Goal: Check status

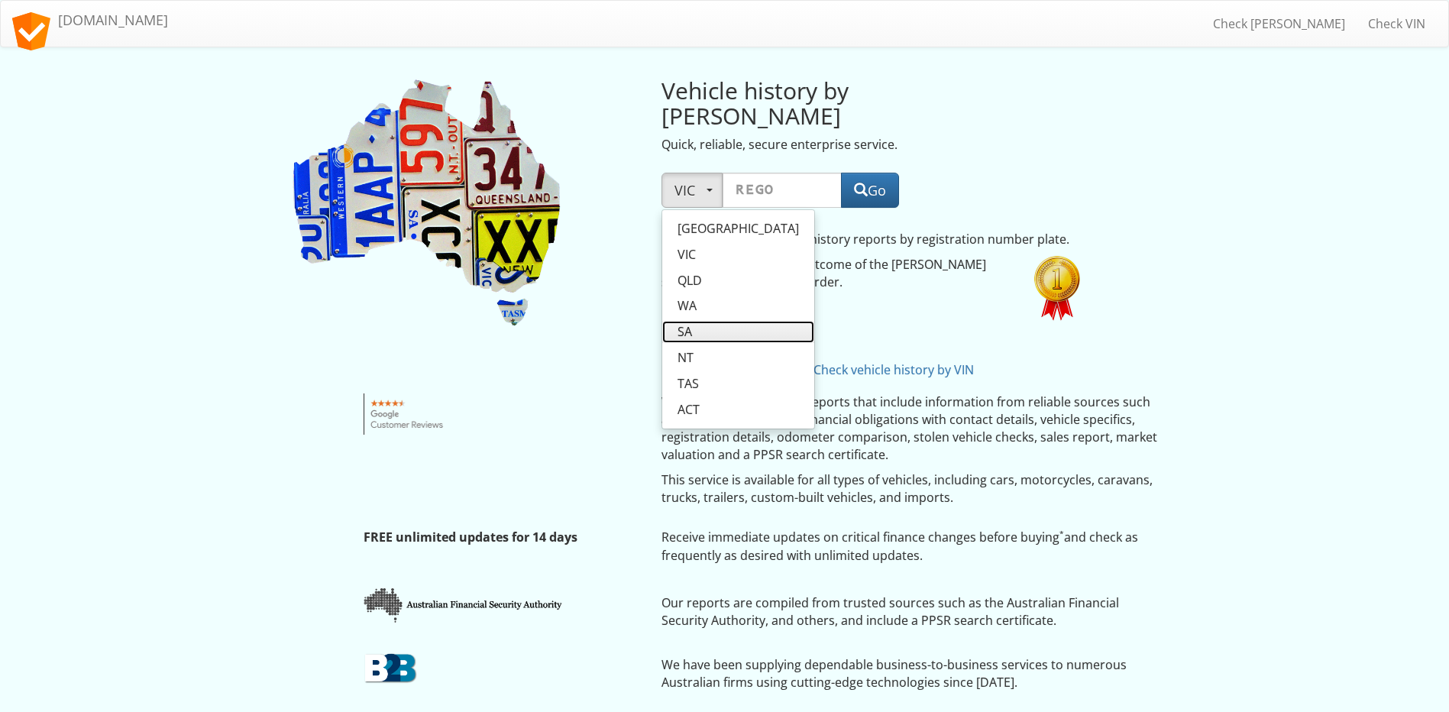
click at [689, 323] on span "SA" at bounding box center [684, 332] width 15 height 18
select select "SA"
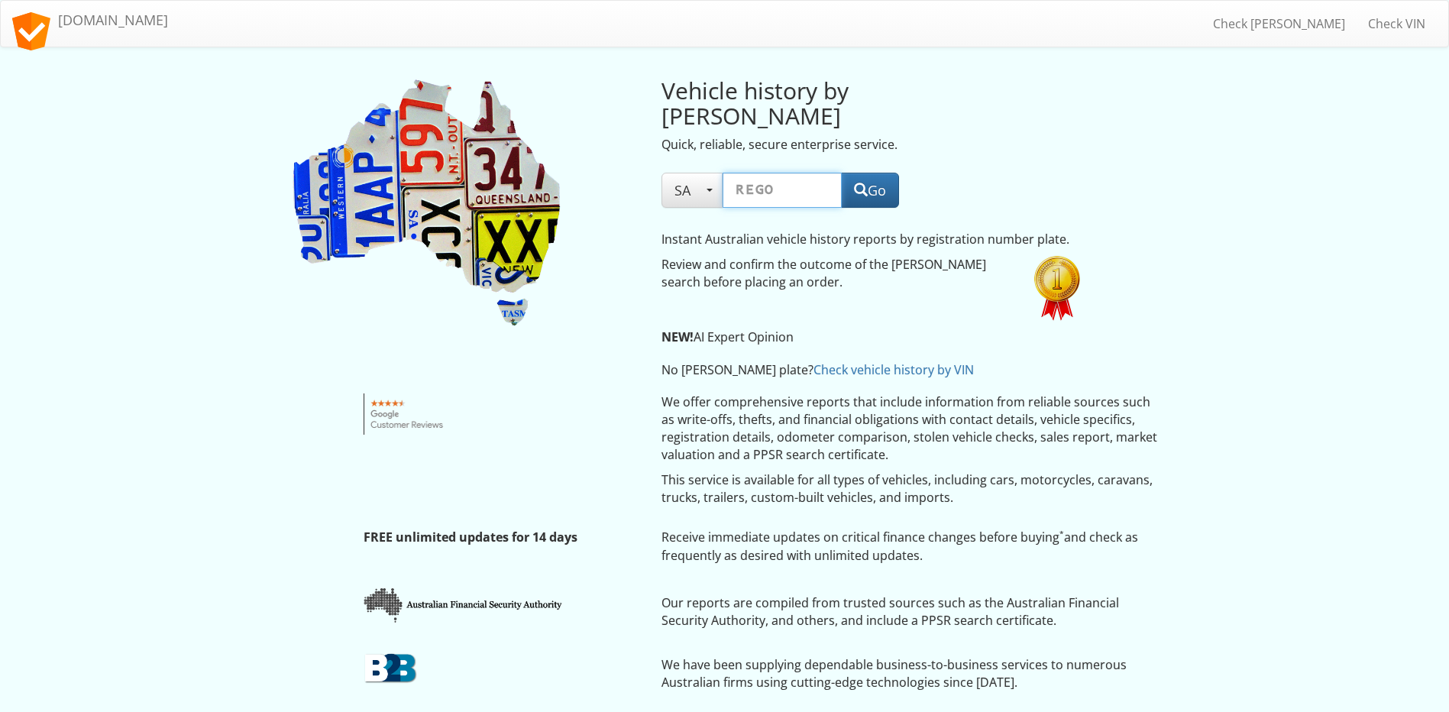
click at [767, 173] on input "text" at bounding box center [781, 190] width 119 height 35
paste input "S221ACB"
type input "S221ACB"
click at [865, 173] on button "Go" at bounding box center [870, 190] width 58 height 35
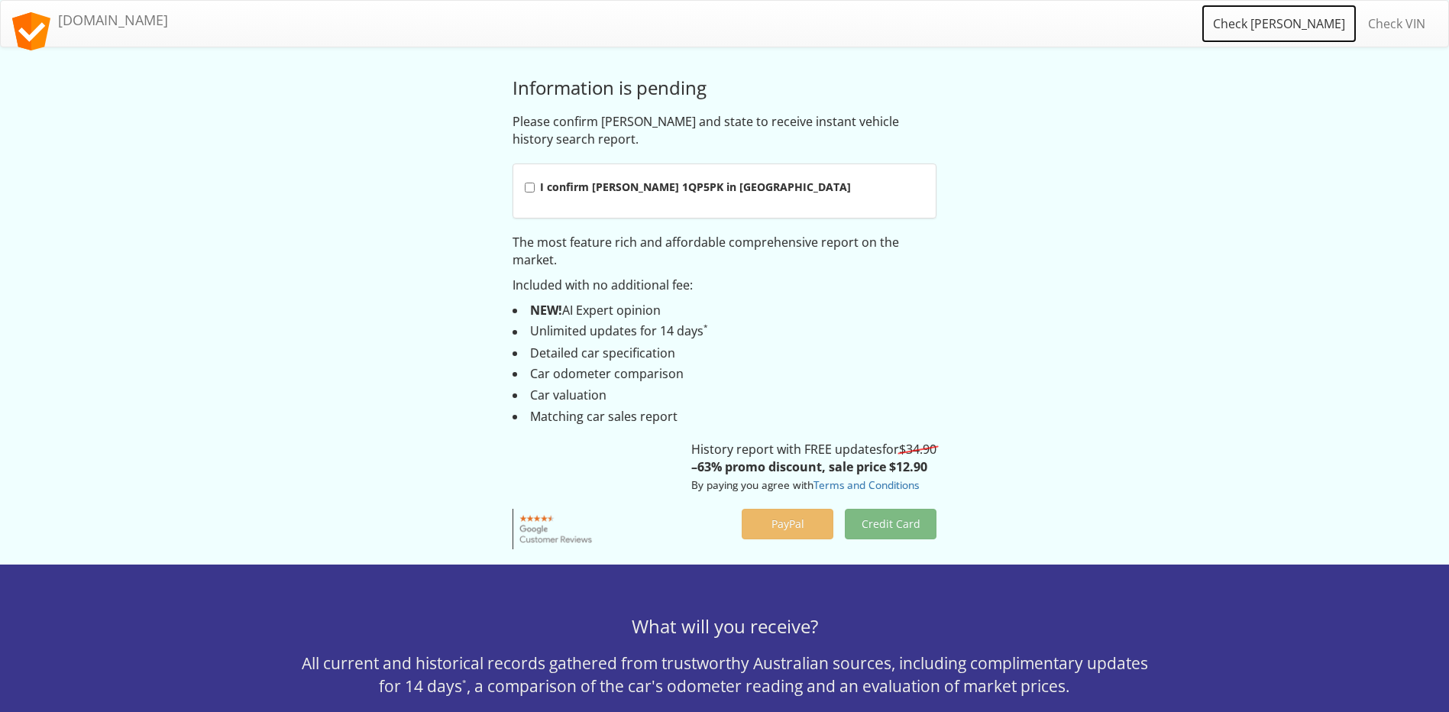
drag, startPoint x: 1303, startPoint y: 25, endPoint x: 715, endPoint y: 146, distance: 599.5
click at [1302, 25] on link "Check [PERSON_NAME]" at bounding box center [1278, 24] width 155 height 38
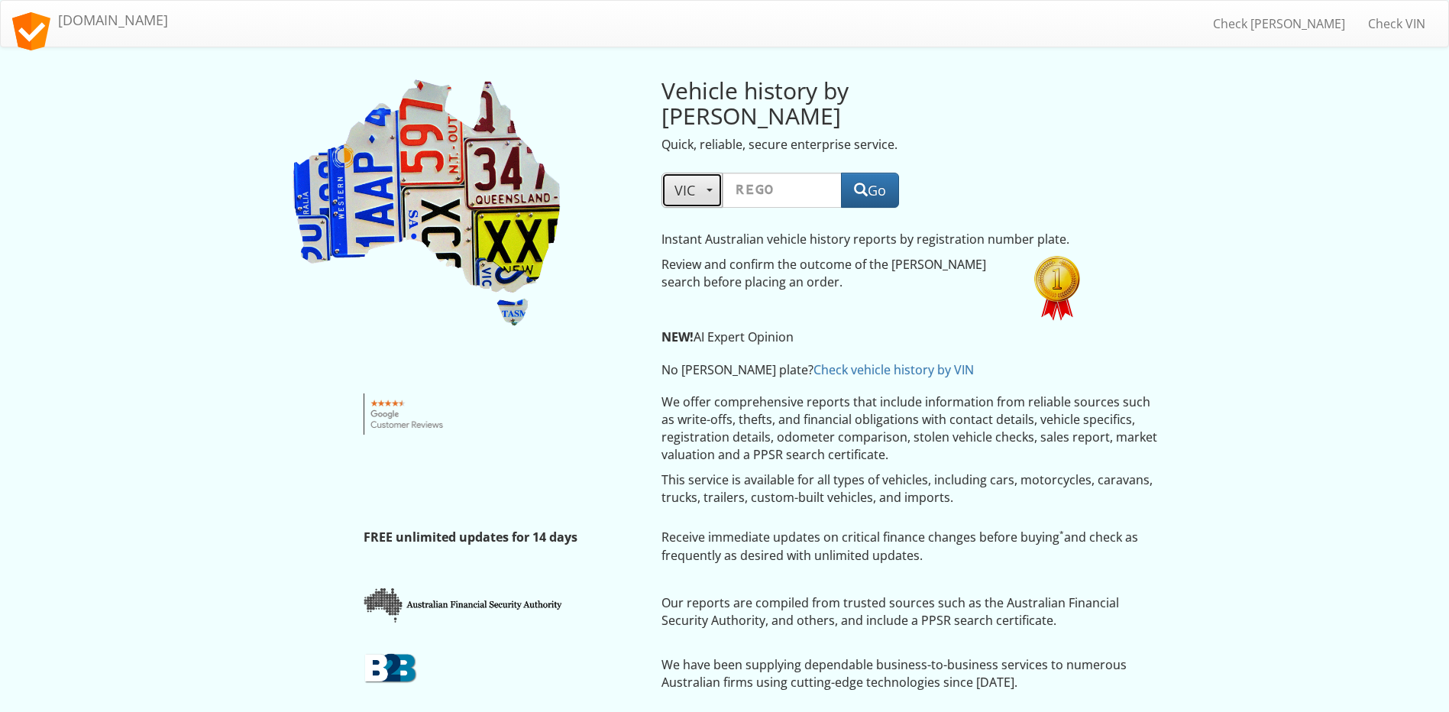
click at [698, 181] on span "VIC" at bounding box center [691, 190] width 35 height 18
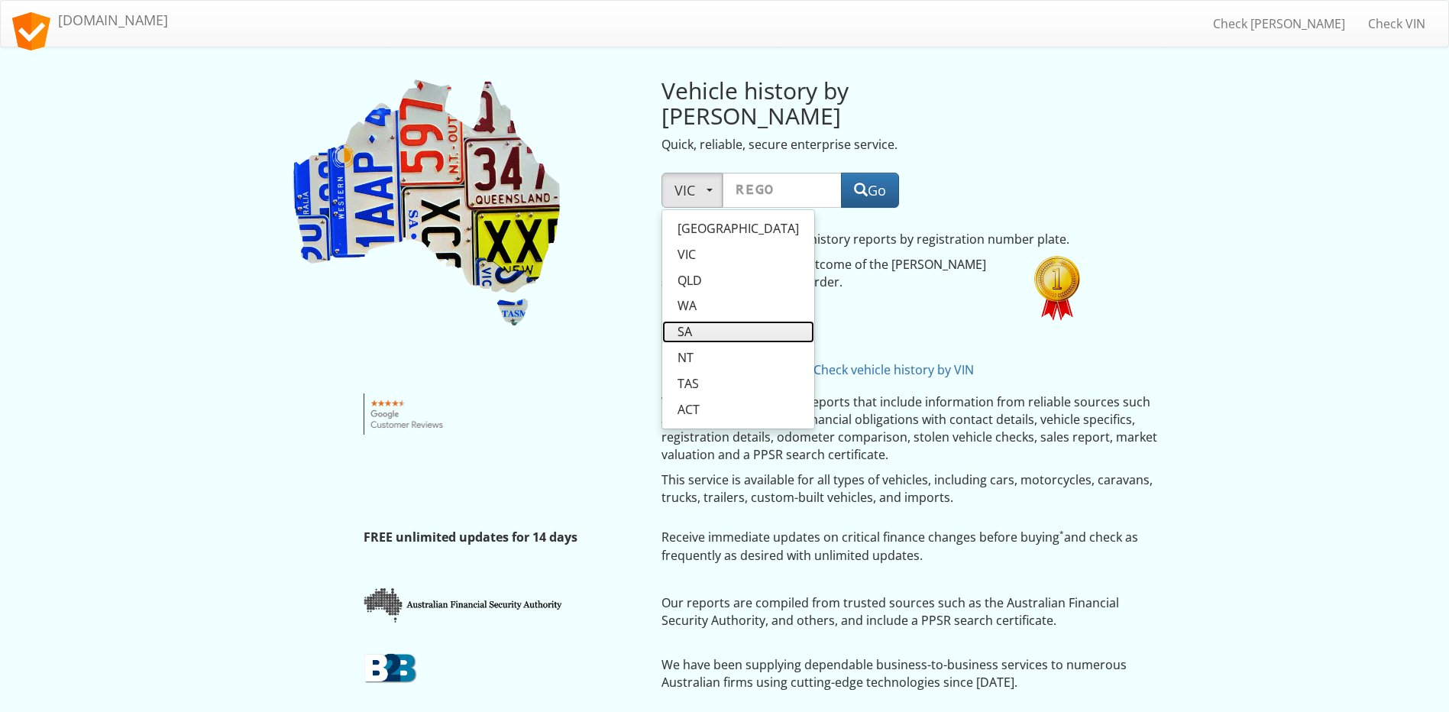
click at [699, 321] on link "SA" at bounding box center [738, 332] width 152 height 22
select select "SA"
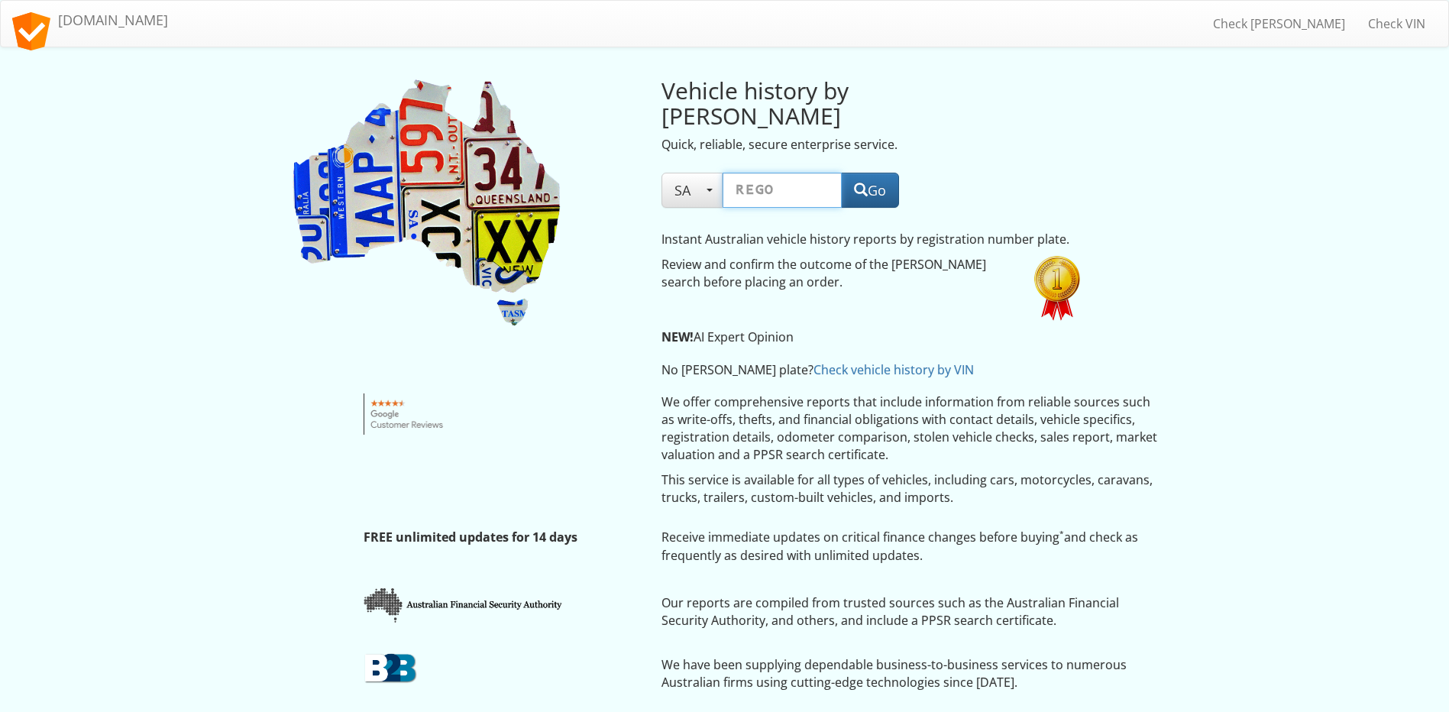
click at [786, 173] on input "text" at bounding box center [781, 190] width 119 height 35
paste input "S020AET"
type input "S020AET"
click at [881, 173] on button "Go" at bounding box center [870, 190] width 58 height 35
